Goal: Information Seeking & Learning: Learn about a topic

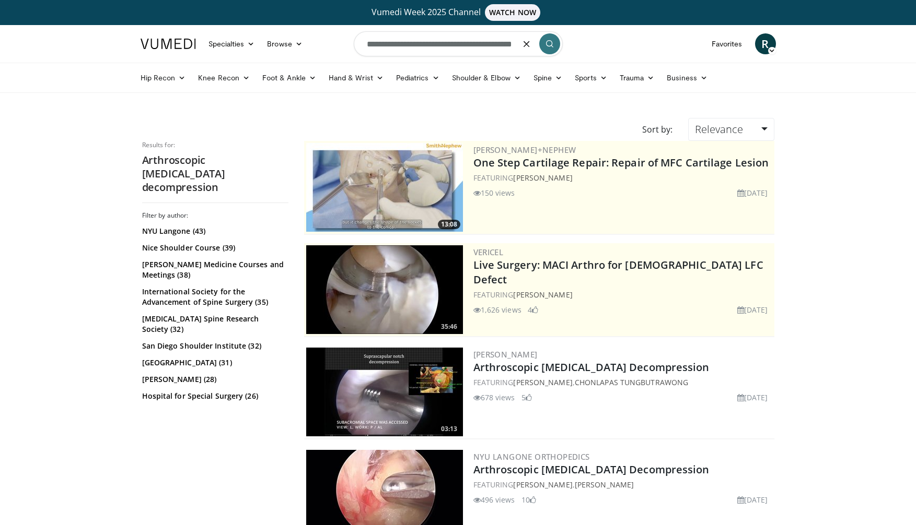
drag, startPoint x: 522, startPoint y: 46, endPoint x: 419, endPoint y: 45, distance: 102.9
click at [418, 45] on input "**********" at bounding box center [458, 43] width 209 height 25
drag, startPoint x: 496, startPoint y: 45, endPoint x: 463, endPoint y: 44, distance: 32.4
click at [463, 44] on input "**********" at bounding box center [458, 43] width 209 height 25
type input "**********"
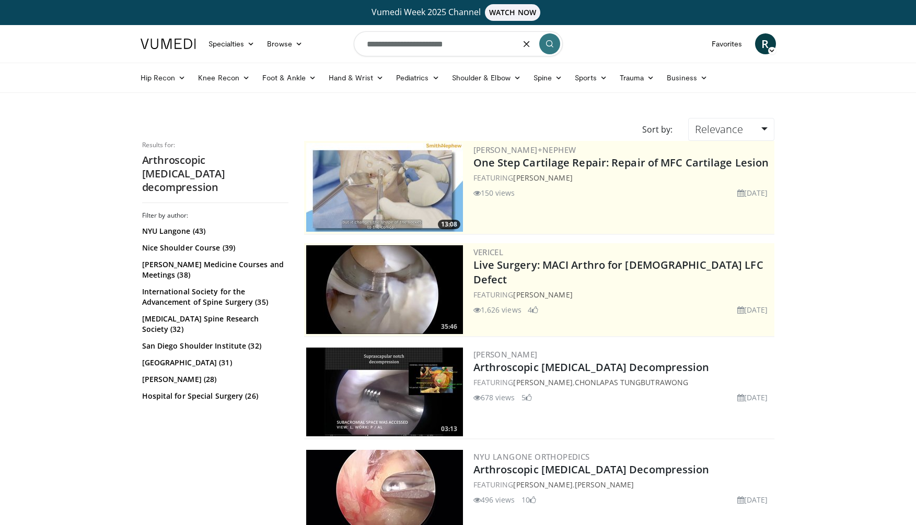
click at [551, 42] on icon "submit" at bounding box center [549, 44] width 8 height 8
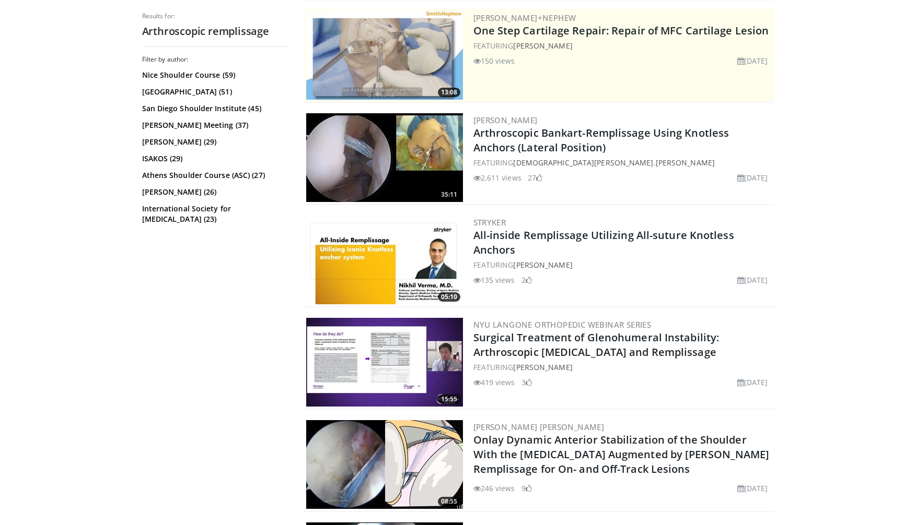
scroll to position [235, 0]
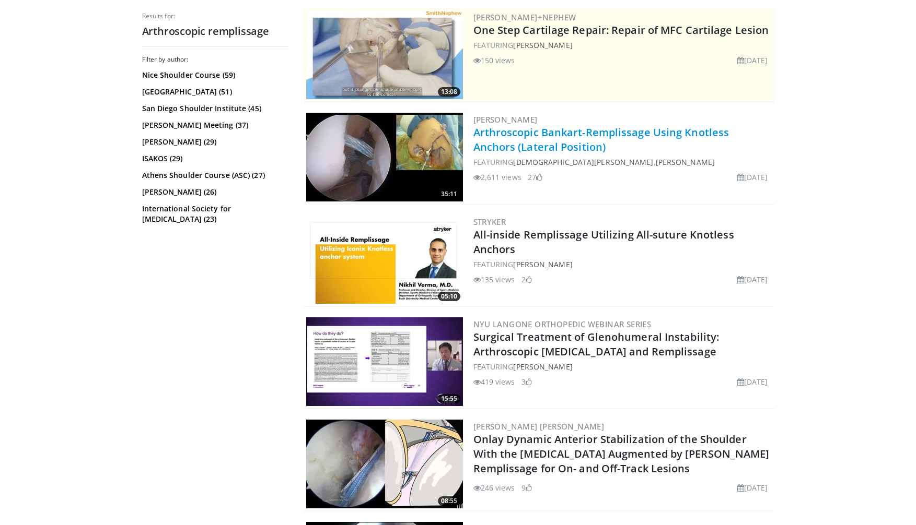
click at [506, 133] on link "Arthroscopic Bankart-Remplissage Using Knotless Anchors (Lateral Position)" at bounding box center [601, 139] width 256 height 29
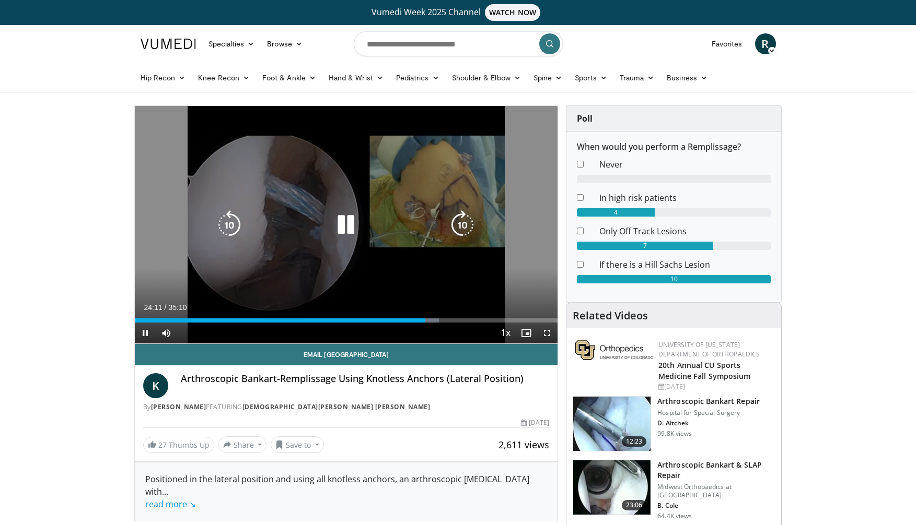
drag, startPoint x: 426, startPoint y: 323, endPoint x: 470, endPoint y: 323, distance: 43.4
click at [470, 323] on div "Current Time 24:11 / Duration 35:10 Pause Skip Backward Skip Forward Mute Loade…" at bounding box center [346, 333] width 423 height 21
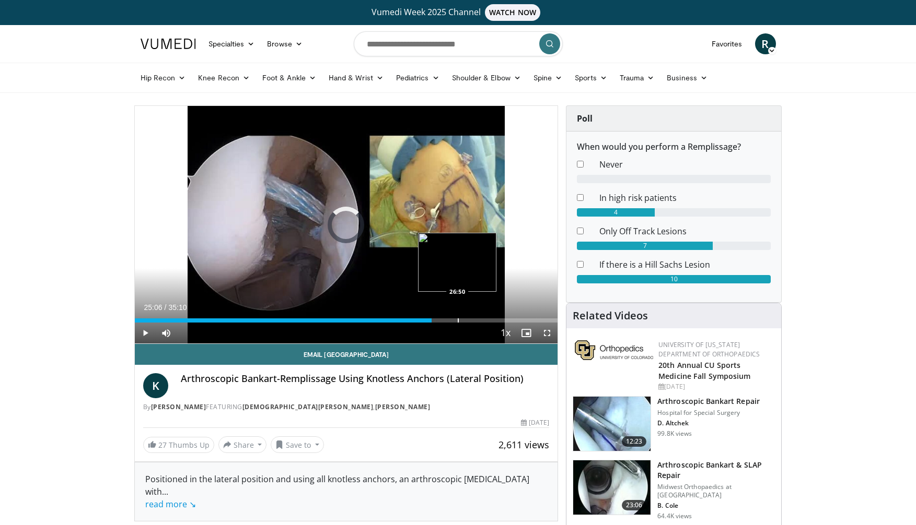
drag, startPoint x: 427, startPoint y: 322, endPoint x: 457, endPoint y: 321, distance: 30.3
click at [458, 321] on div "Progress Bar" at bounding box center [458, 321] width 1 height 4
click at [463, 323] on div "Current Time 27:18 / Duration 35:10 Pause Skip Backward Skip Forward Mute Loade…" at bounding box center [346, 333] width 423 height 21
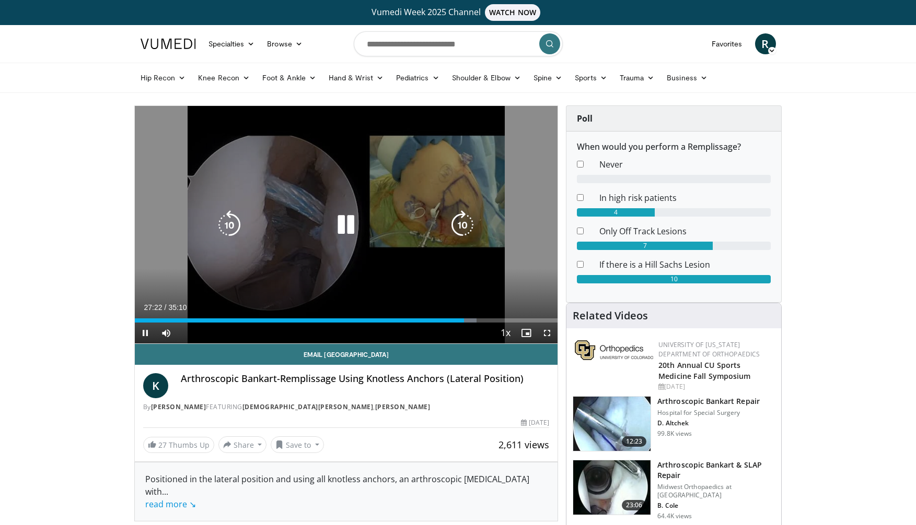
drag, startPoint x: 465, startPoint y: 325, endPoint x: 472, endPoint y: 323, distance: 7.6
click at [474, 323] on div "Current Time 27:22 / Duration 35:10 Pause Skip Backward Skip Forward Mute Loade…" at bounding box center [346, 333] width 423 height 21
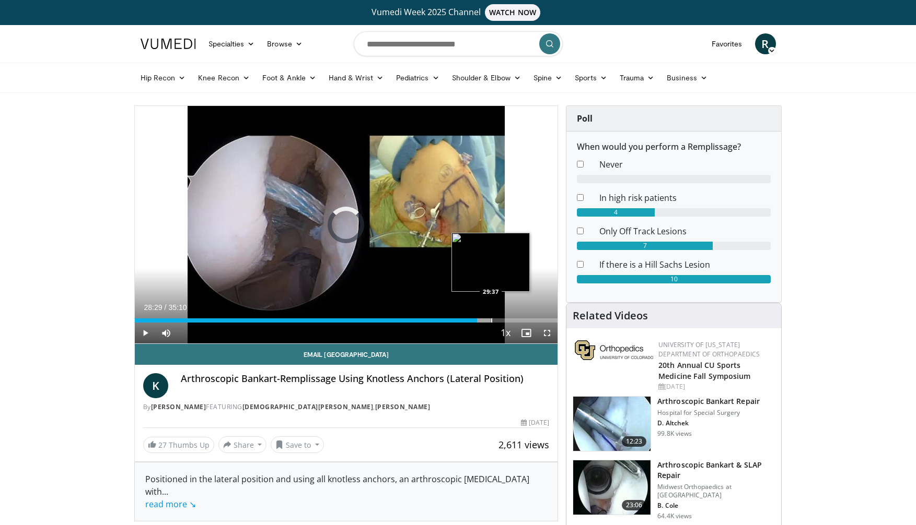
drag, startPoint x: 465, startPoint y: 322, endPoint x: 490, endPoint y: 321, distance: 25.6
click at [491, 321] on div "Progress Bar" at bounding box center [491, 321] width 1 height 4
drag, startPoint x: 483, startPoint y: 322, endPoint x: 527, endPoint y: 321, distance: 43.9
click at [528, 321] on div "Progress Bar" at bounding box center [528, 321] width 1 height 4
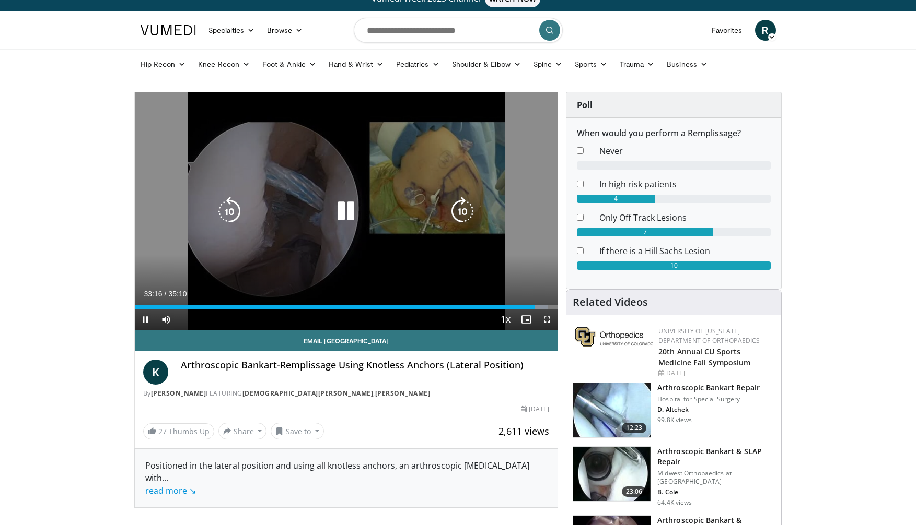
click at [538, 286] on div "10 seconds Tap to unmute" at bounding box center [346, 211] width 423 height 238
click at [345, 217] on icon "Video Player" at bounding box center [345, 211] width 29 height 29
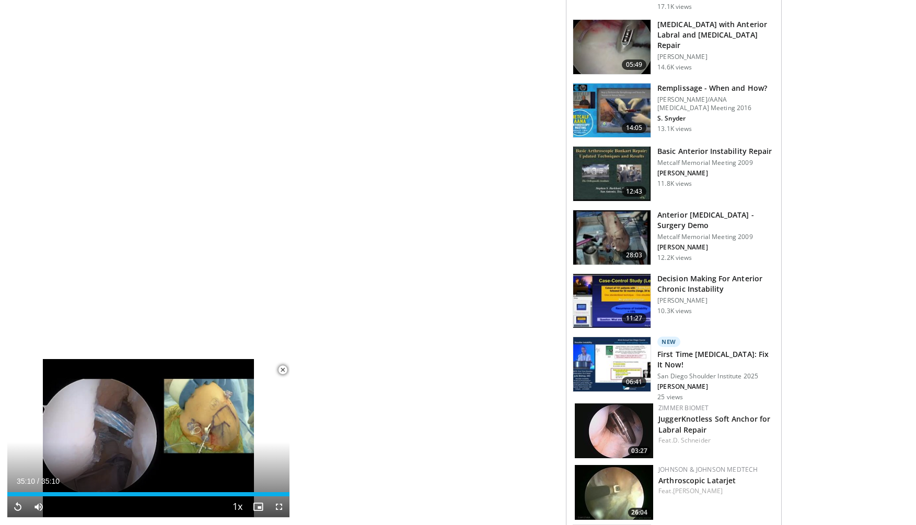
scroll to position [734, 0]
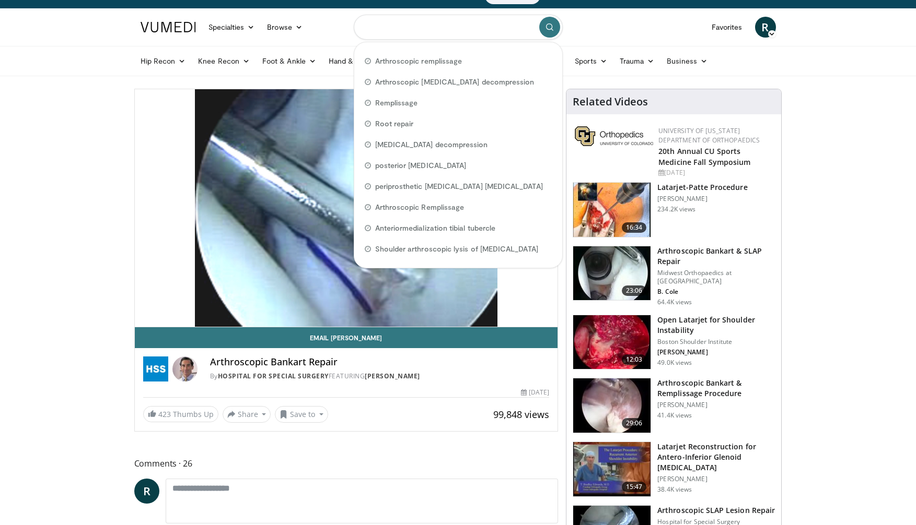
click at [381, 23] on input "Search topics, interventions" at bounding box center [458, 27] width 209 height 25
click at [417, 57] on span "Arthroscopic remplissage" at bounding box center [418, 61] width 87 height 10
type input "**********"
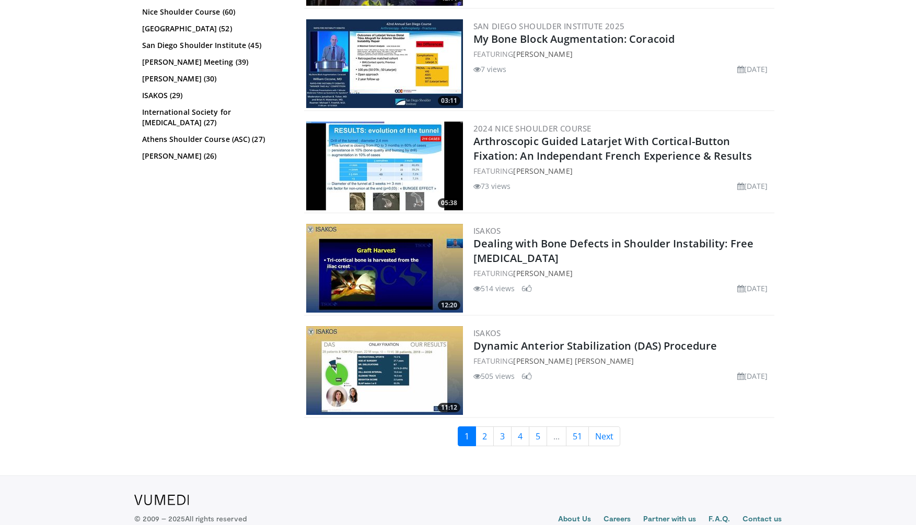
scroll to position [2511, 0]
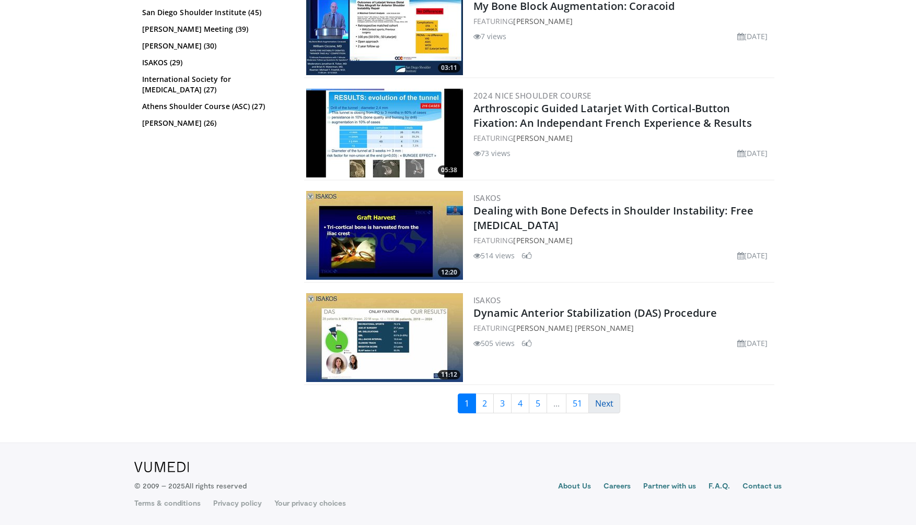
click at [606, 403] on link "Next" at bounding box center [604, 404] width 32 height 20
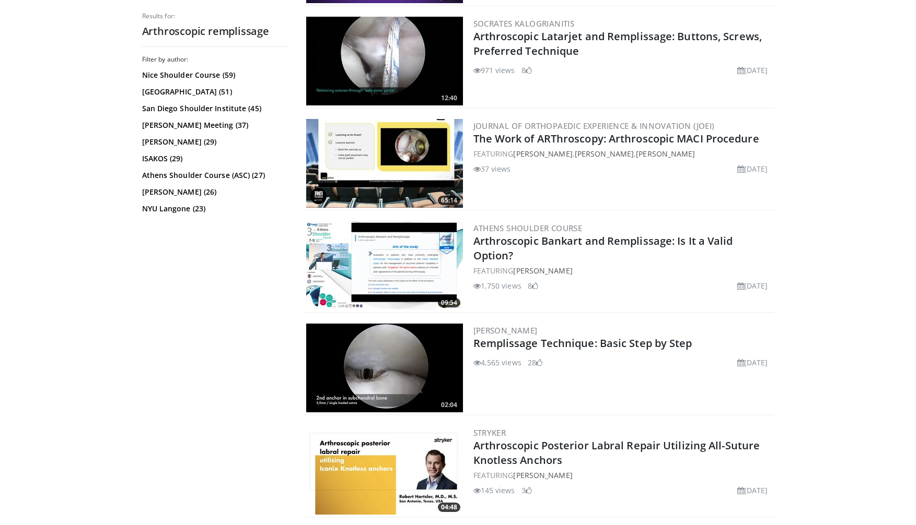
scroll to position [1056, 0]
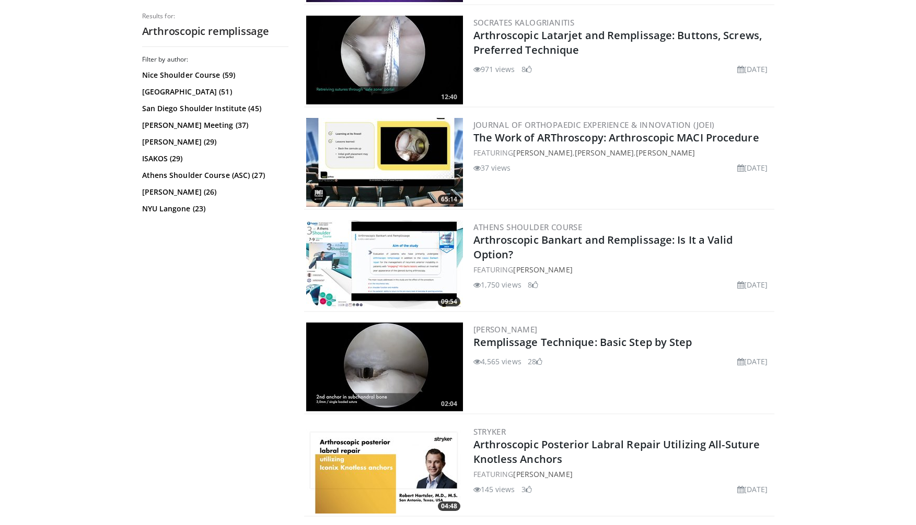
click at [398, 357] on img at bounding box center [384, 367] width 157 height 89
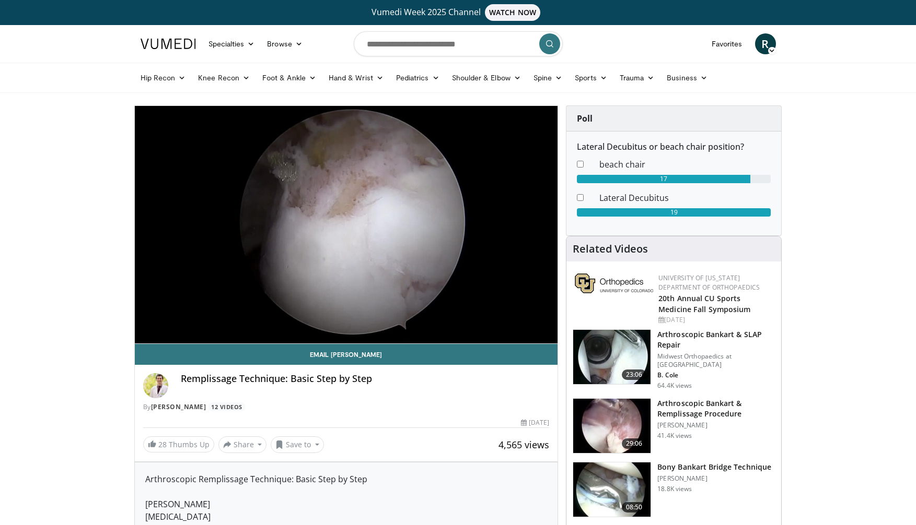
scroll to position [10, 0]
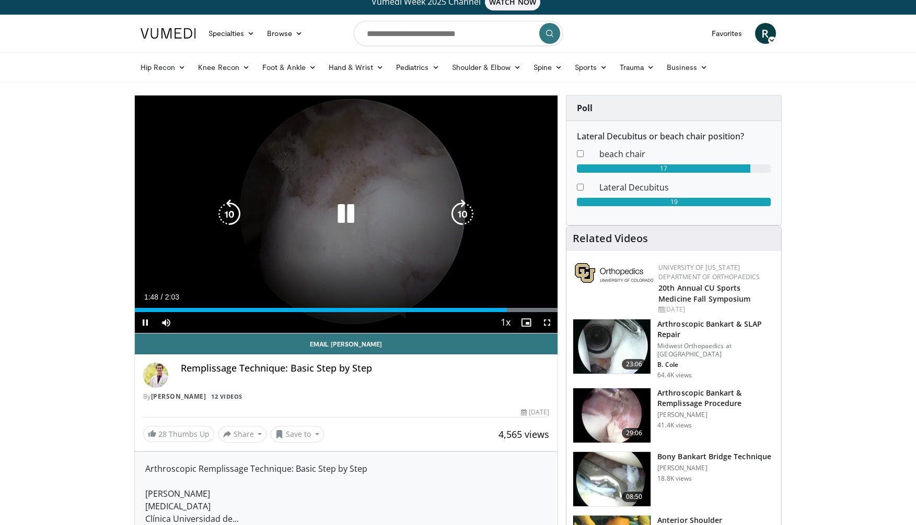
click at [348, 215] on icon "Video Player" at bounding box center [345, 214] width 29 height 29
click at [236, 215] on icon "Video Player" at bounding box center [229, 214] width 29 height 29
click at [227, 214] on icon "Video Player" at bounding box center [229, 214] width 29 height 29
drag, startPoint x: 346, startPoint y: 215, endPoint x: 350, endPoint y: 221, distance: 7.5
click at [346, 215] on icon "Video Player" at bounding box center [345, 214] width 29 height 29
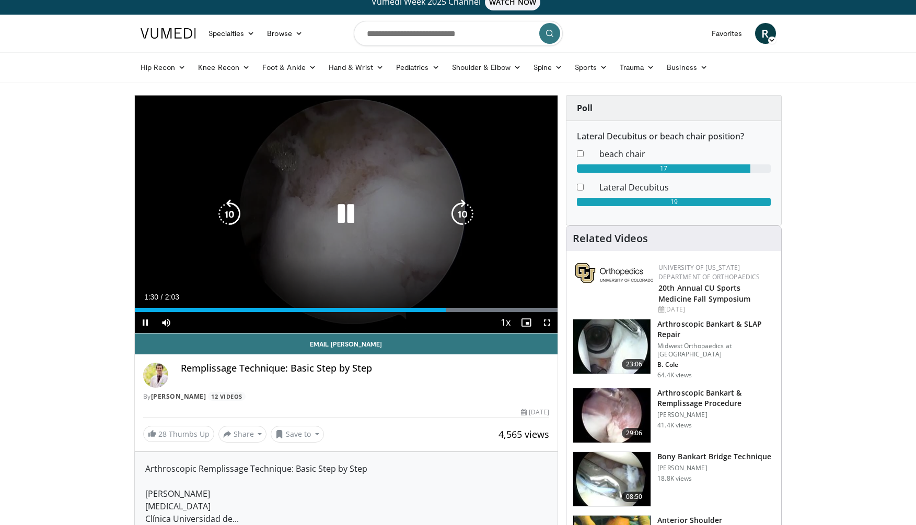
click at [539, 276] on div "20 seconds Tap to unmute" at bounding box center [346, 215] width 423 height 238
click at [338, 213] on icon "Video Player" at bounding box center [345, 214] width 29 height 29
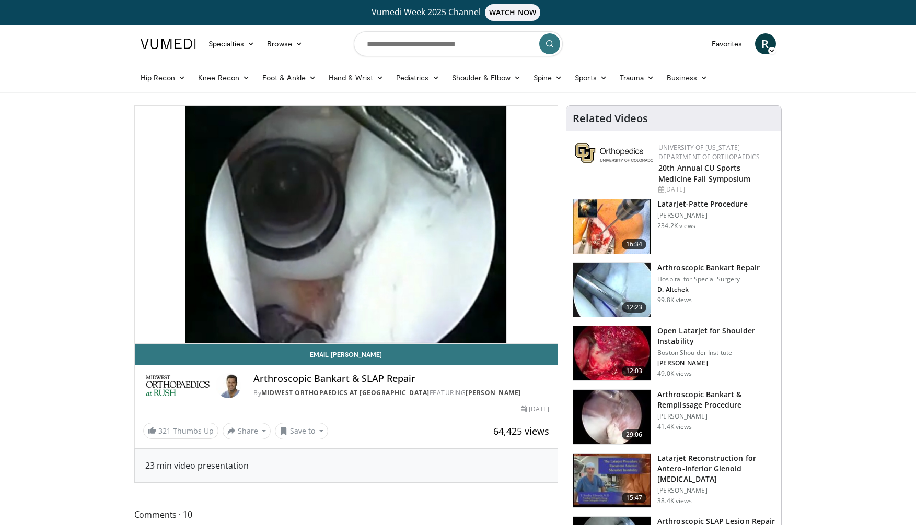
click at [548, 45] on icon "submit" at bounding box center [549, 44] width 8 height 8
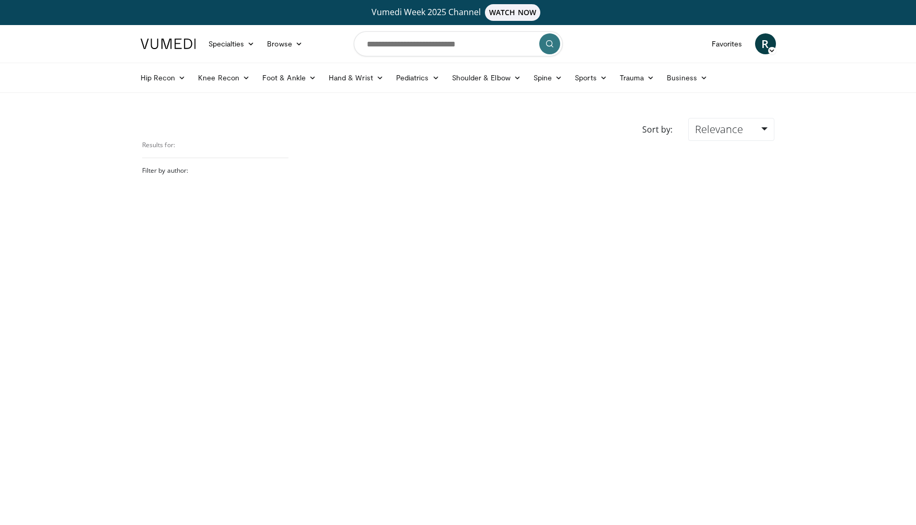
click at [553, 44] on icon "submit" at bounding box center [549, 44] width 8 height 8
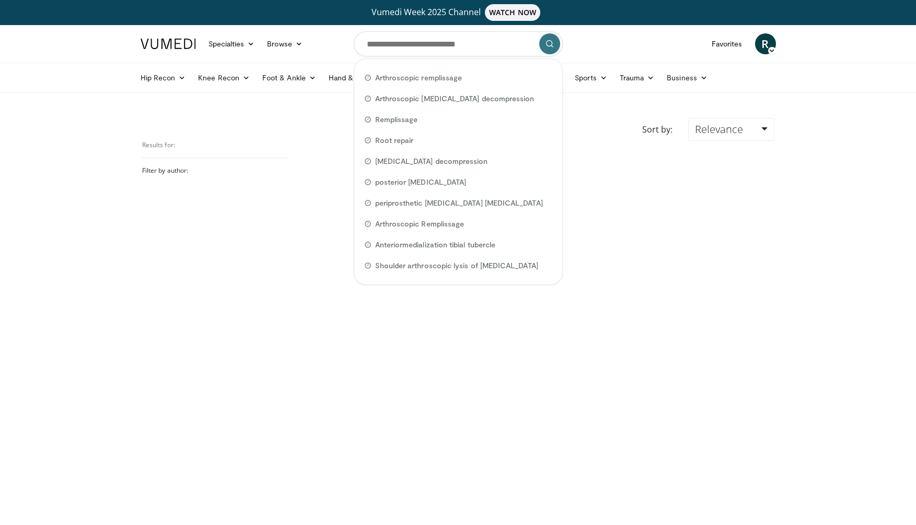
click at [413, 44] on input "Search topics, interventions" at bounding box center [458, 43] width 209 height 25
click at [410, 76] on span "Arthroscopic remplissage" at bounding box center [418, 78] width 87 height 10
type input "**********"
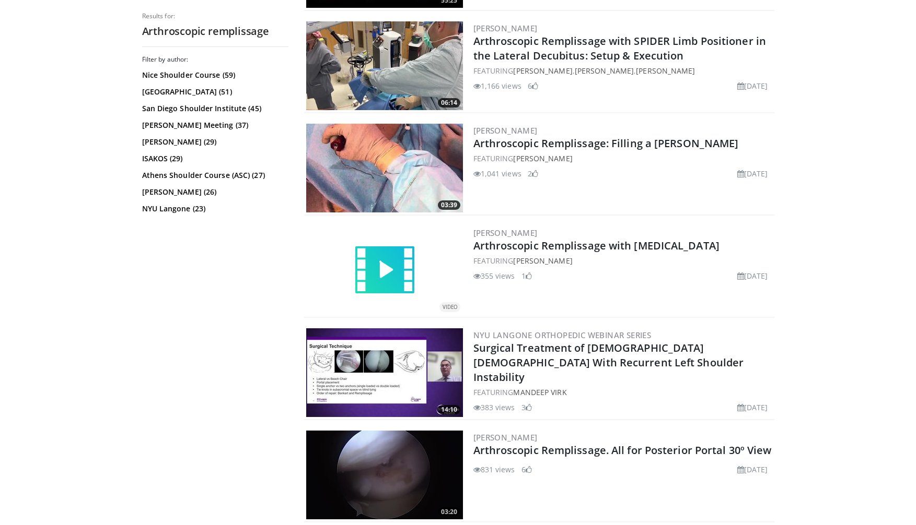
scroll to position [1117, 0]
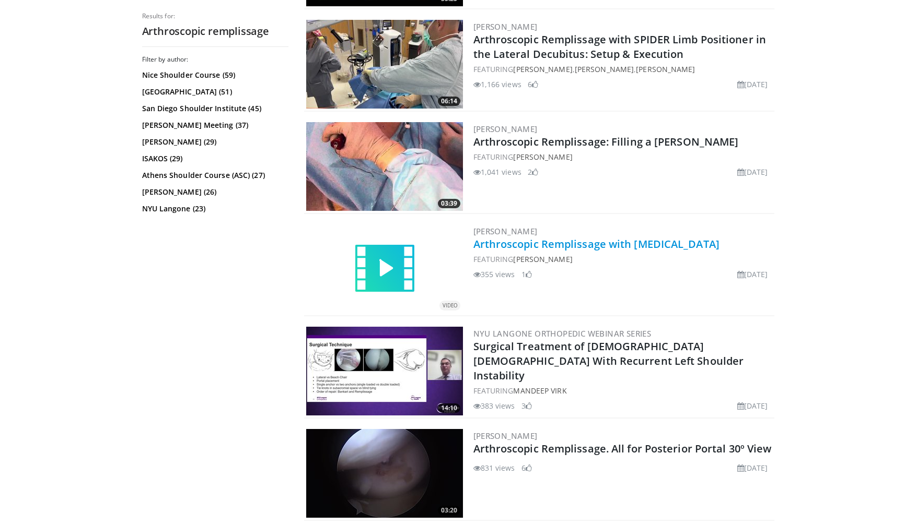
click at [524, 245] on link "Arthroscopic Remplissage with [MEDICAL_DATA]" at bounding box center [596, 244] width 246 height 14
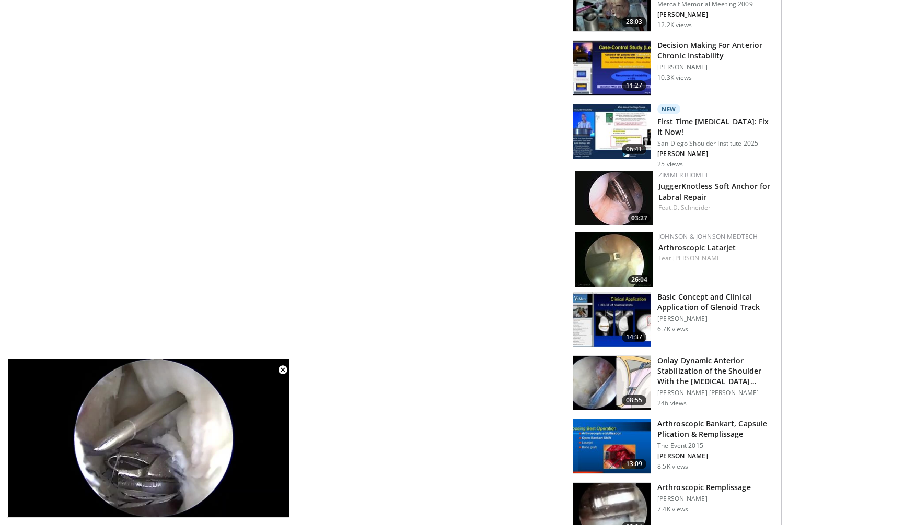
scroll to position [763, 0]
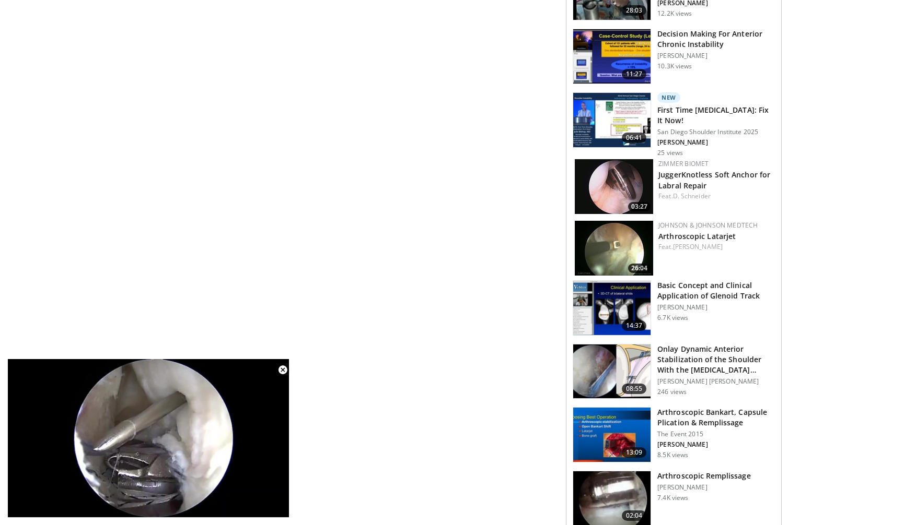
click at [698, 471] on h3 "Arthroscopic Remplissage" at bounding box center [703, 476] width 93 height 10
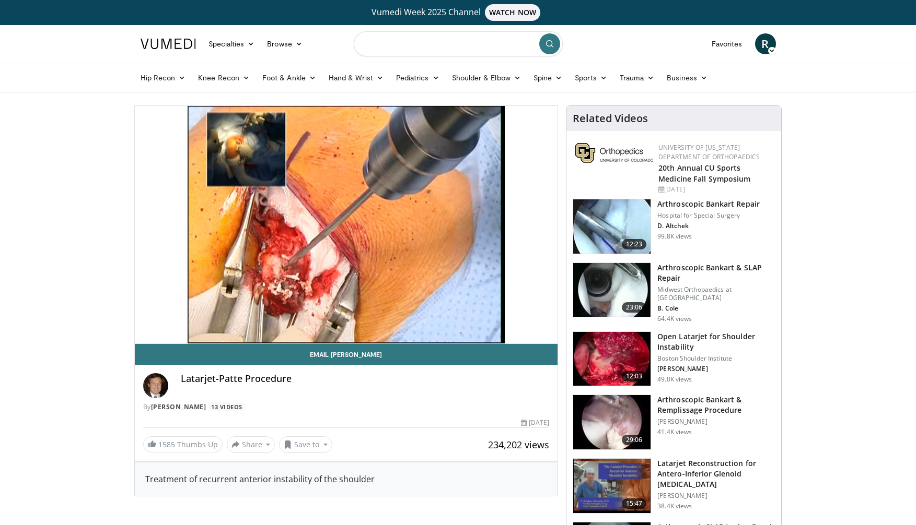
click at [380, 43] on input "Search topics, interventions" at bounding box center [458, 43] width 209 height 25
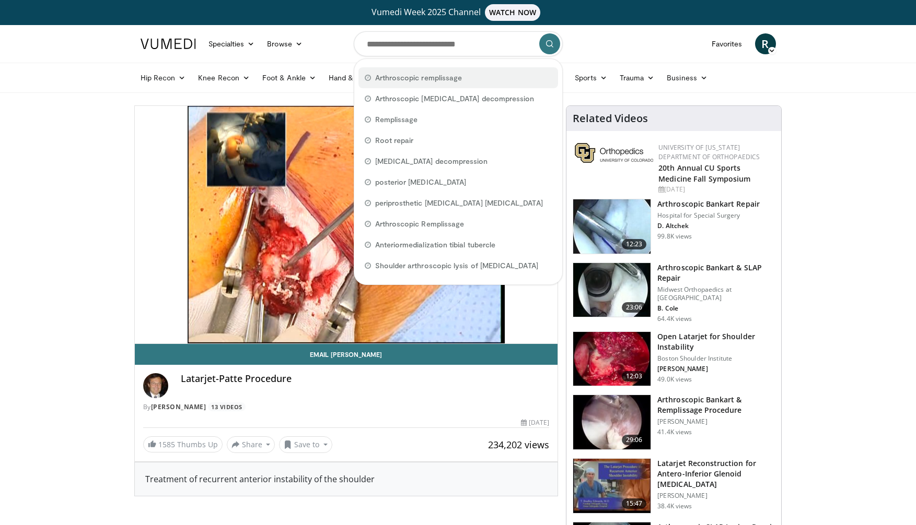
click at [401, 77] on span "Arthroscopic remplissage" at bounding box center [418, 78] width 87 height 10
type input "**********"
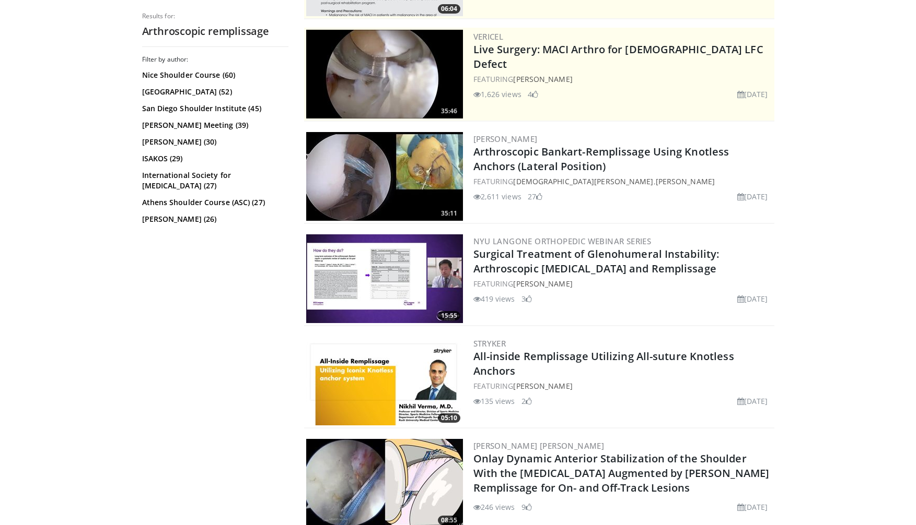
scroll to position [217, 0]
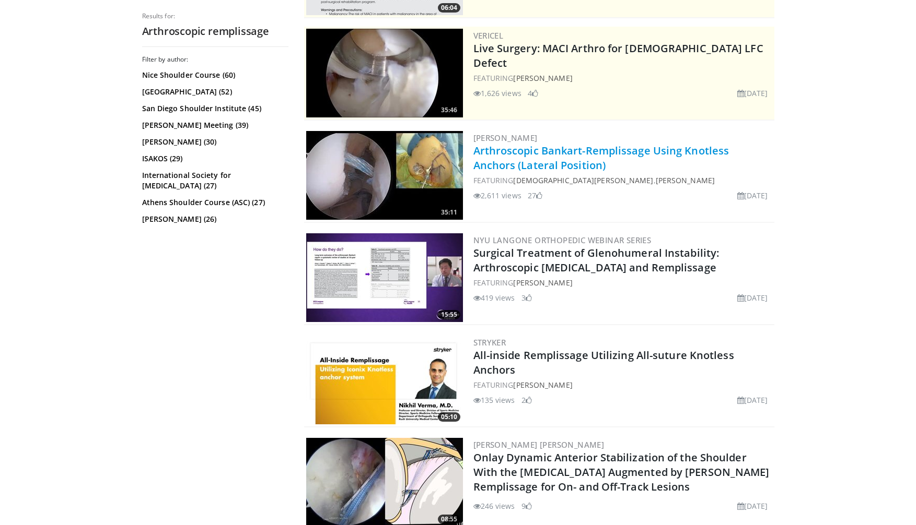
click at [529, 153] on link "Arthroscopic Bankart-Remplissage Using Knotless Anchors (Lateral Position)" at bounding box center [601, 158] width 256 height 29
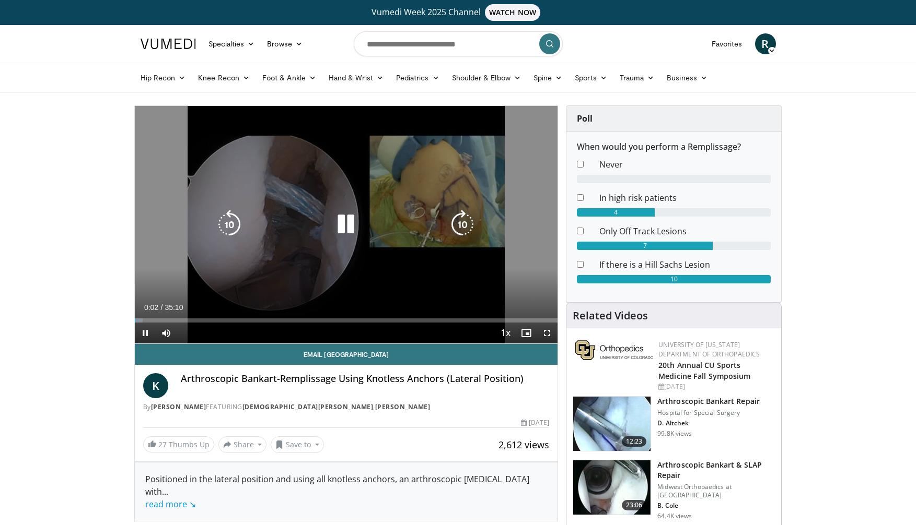
click at [464, 221] on icon "Video Player" at bounding box center [462, 224] width 29 height 29
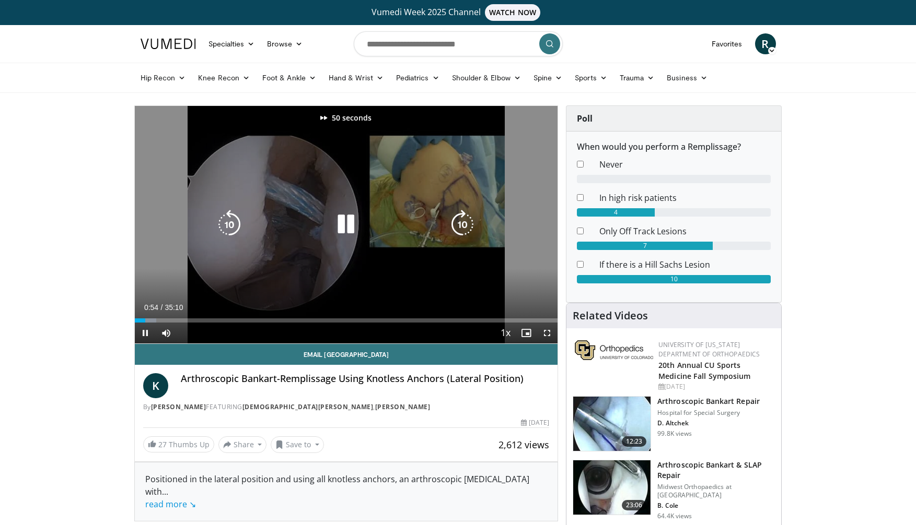
click at [464, 221] on icon "Video Player" at bounding box center [462, 224] width 29 height 29
click at [228, 226] on icon "Video Player" at bounding box center [229, 224] width 29 height 29
click at [469, 220] on icon "Video Player" at bounding box center [462, 224] width 29 height 29
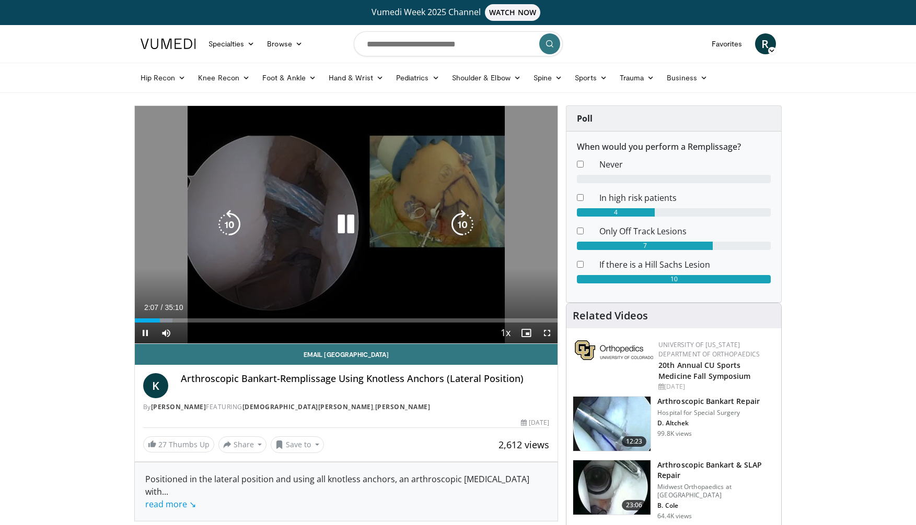
click at [345, 228] on icon "Video Player" at bounding box center [345, 224] width 29 height 29
